Goal: Find specific page/section: Find specific page/section

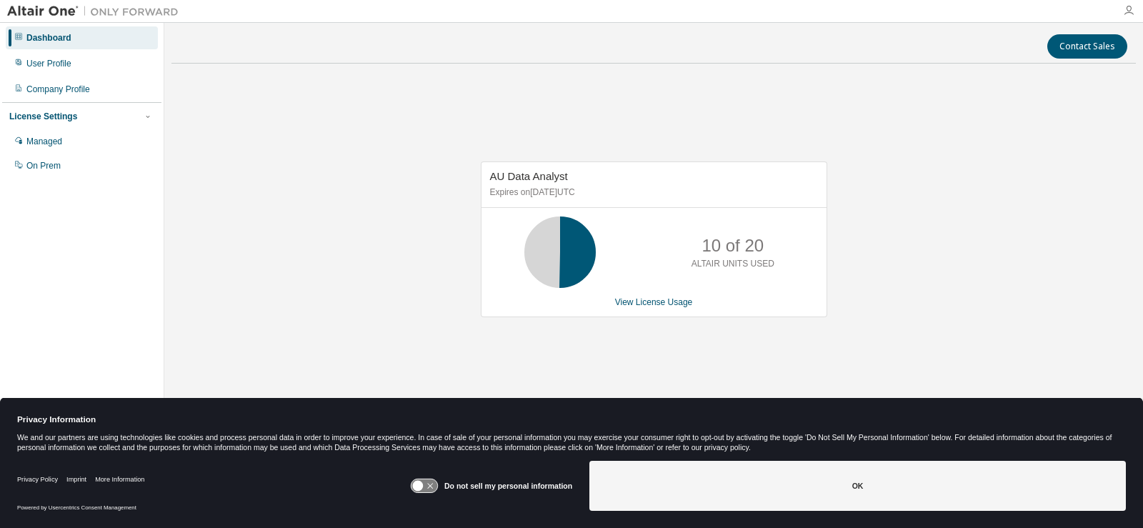
click at [1131, 7] on icon "button" at bounding box center [1128, 10] width 11 height 11
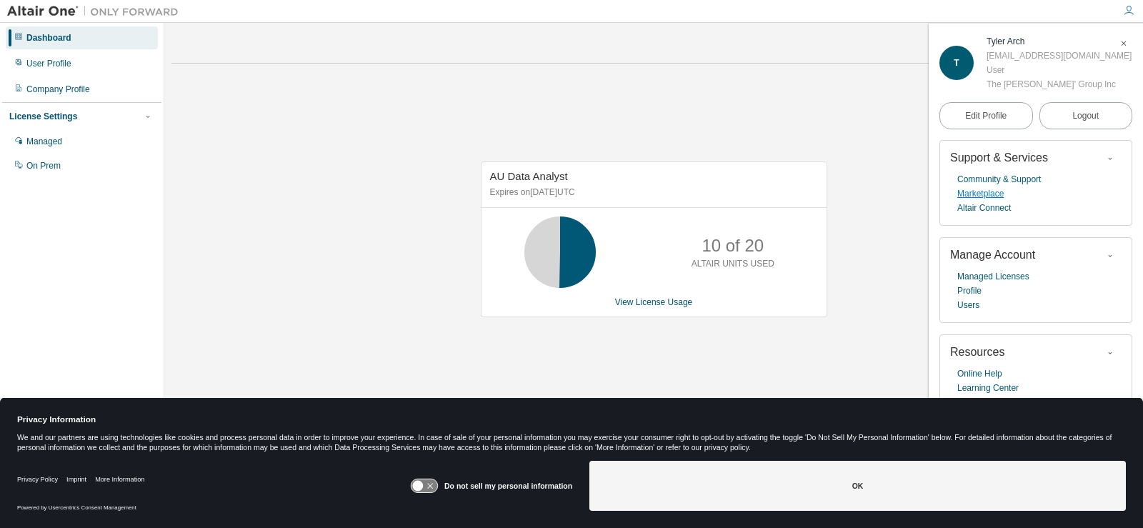
click at [975, 194] on link "Marketplace" at bounding box center [980, 193] width 46 height 14
